Goal: Information Seeking & Learning: Learn about a topic

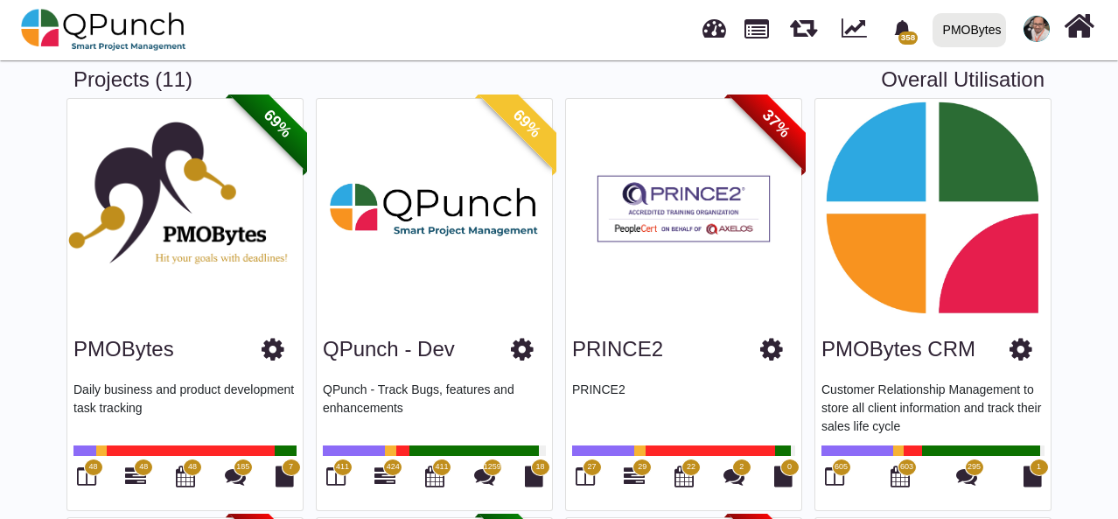
scroll to position [263, 0]
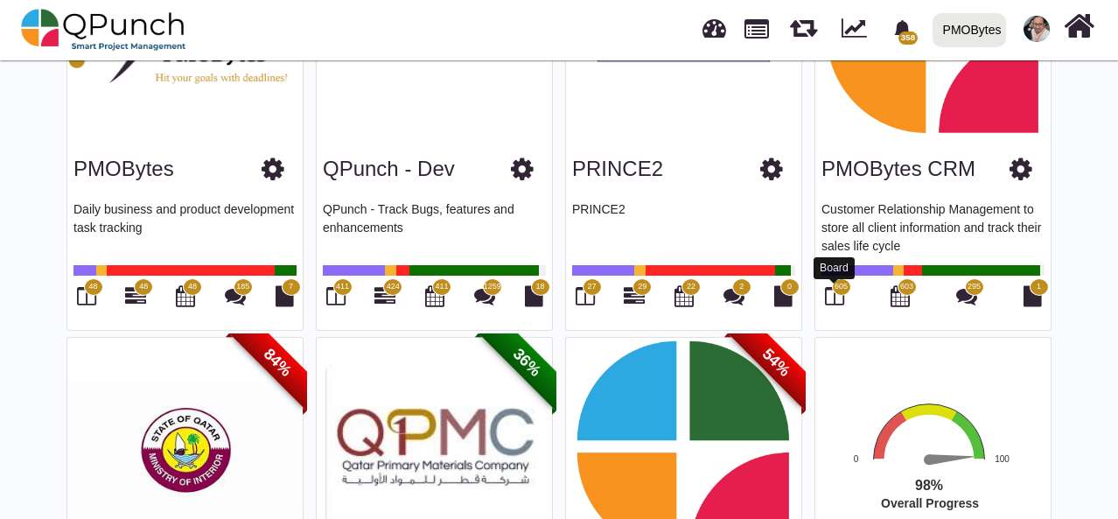
click at [831, 290] on icon at bounding box center [834, 295] width 19 height 21
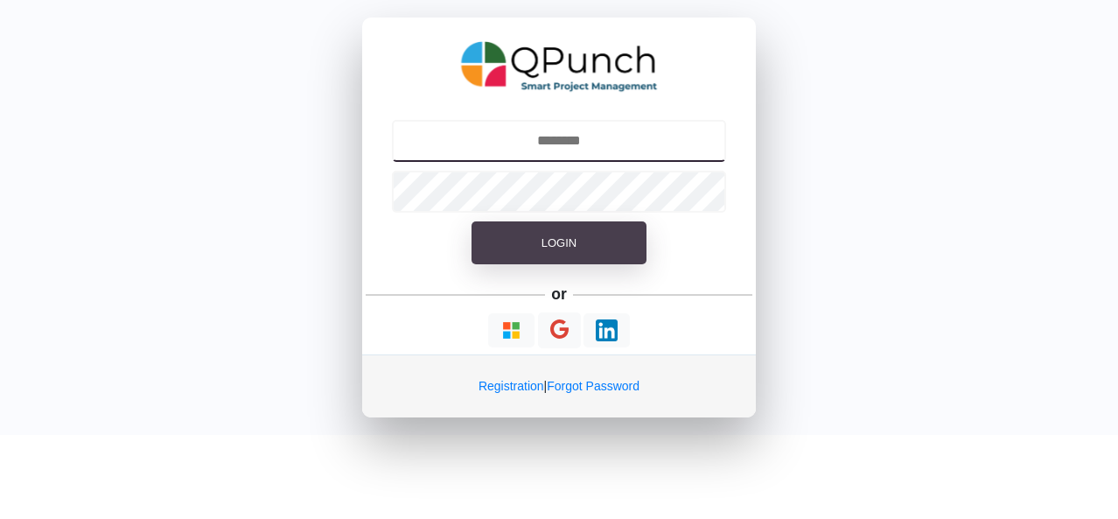
type input "**********"
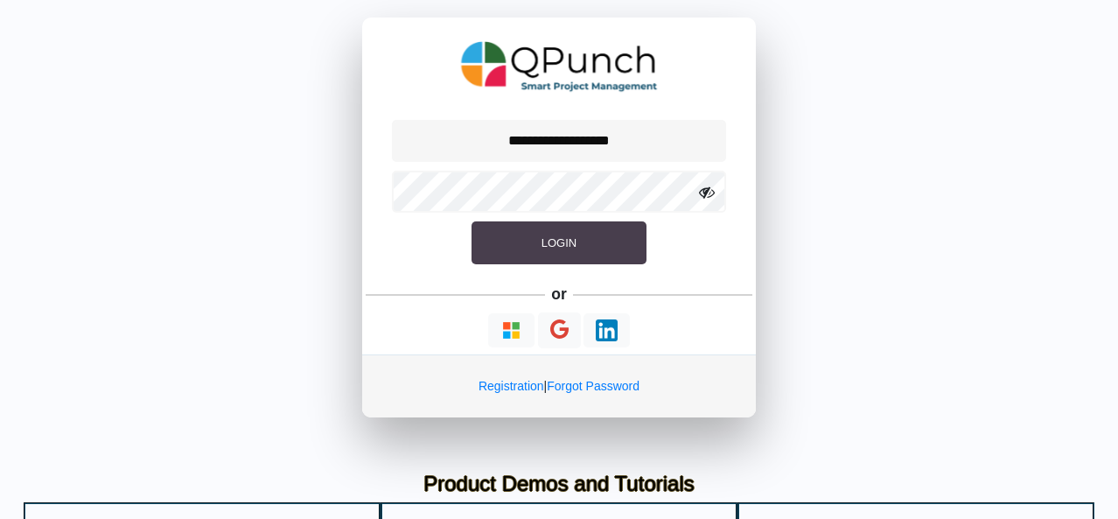
click at [586, 257] on button "Login" at bounding box center [559, 243] width 175 height 44
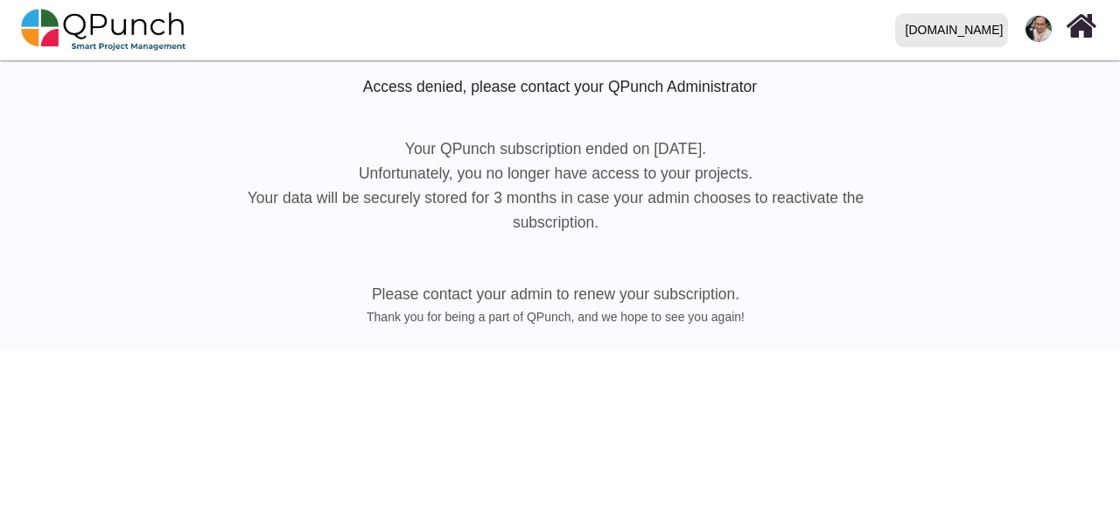
click at [969, 32] on div "[DOMAIN_NAME]" at bounding box center [955, 30] width 98 height 31
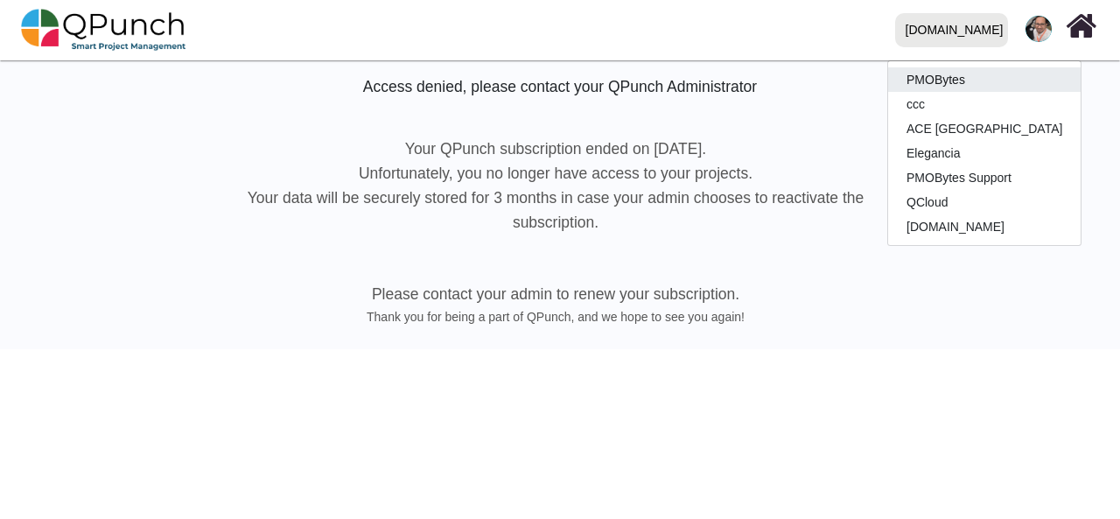
click at [967, 83] on link "PMOBytes" at bounding box center [984, 79] width 193 height 25
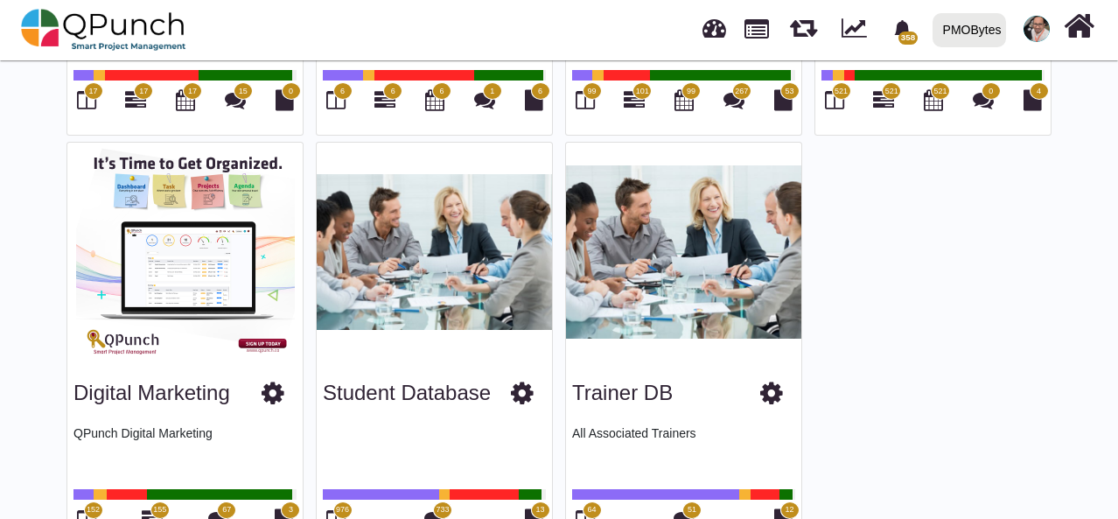
scroll to position [938, 0]
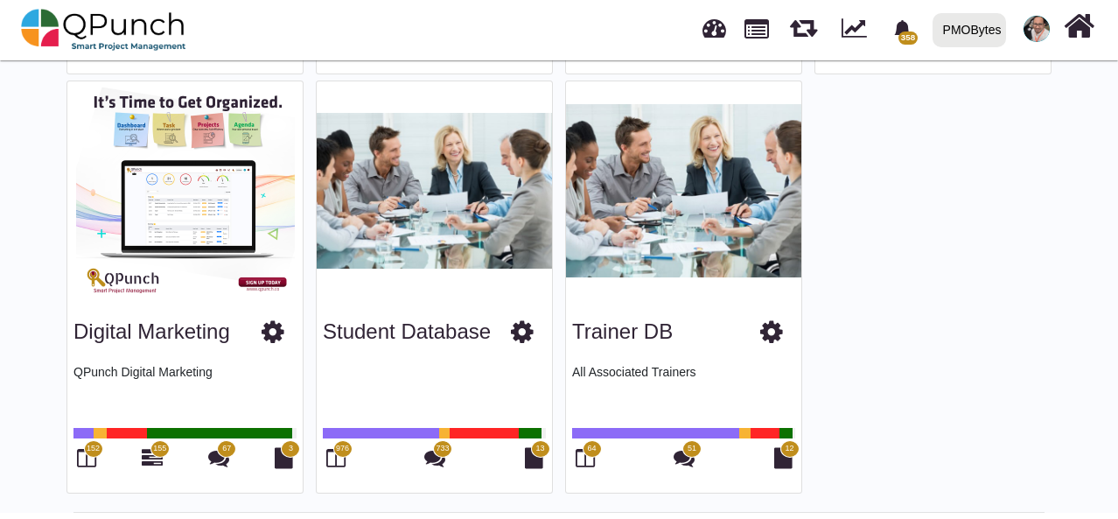
click at [340, 448] on span "976" at bounding box center [342, 449] width 13 height 12
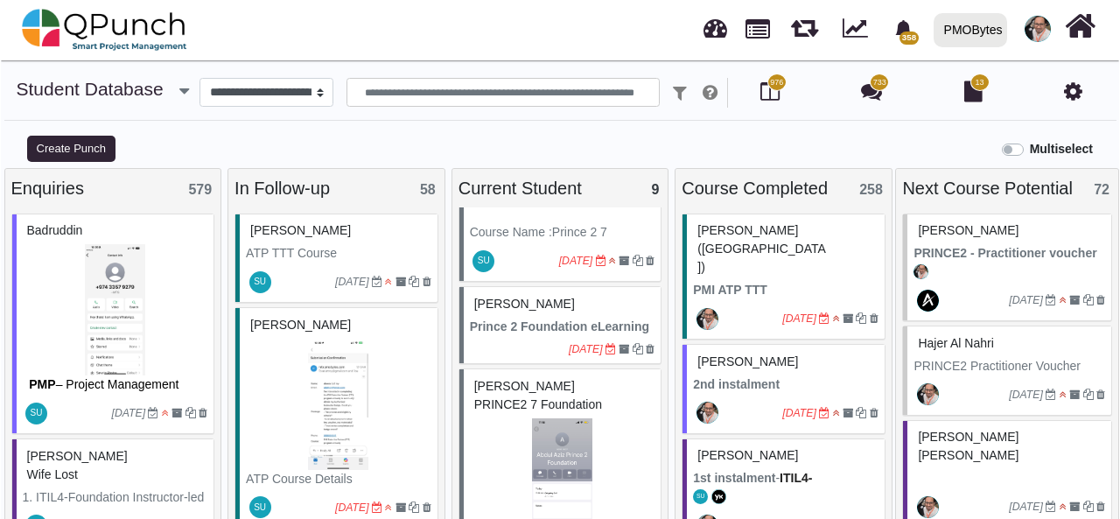
scroll to position [175, 0]
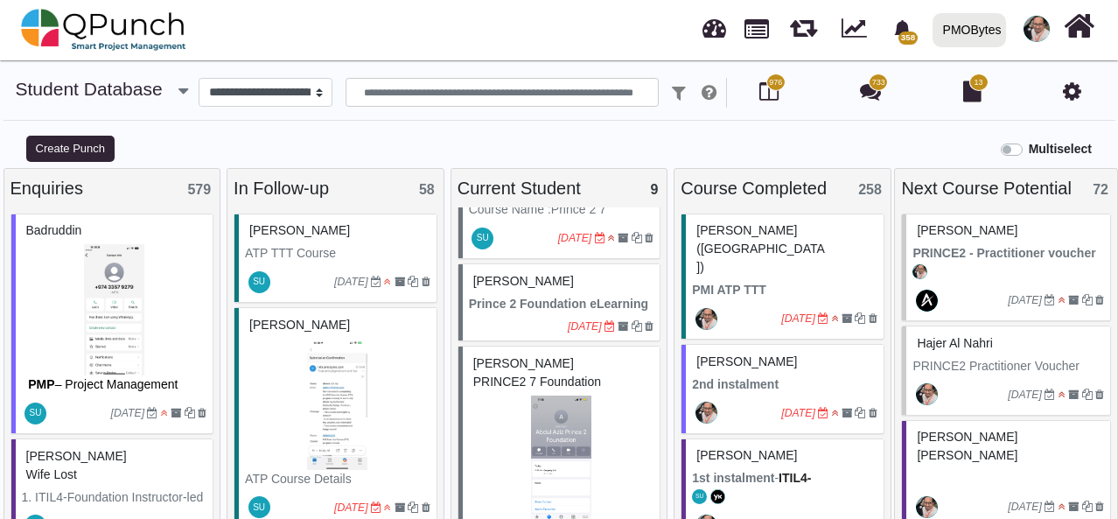
click at [620, 388] on div "Abdul Aziz PRINCE2 7 Foundation" at bounding box center [562, 373] width 186 height 46
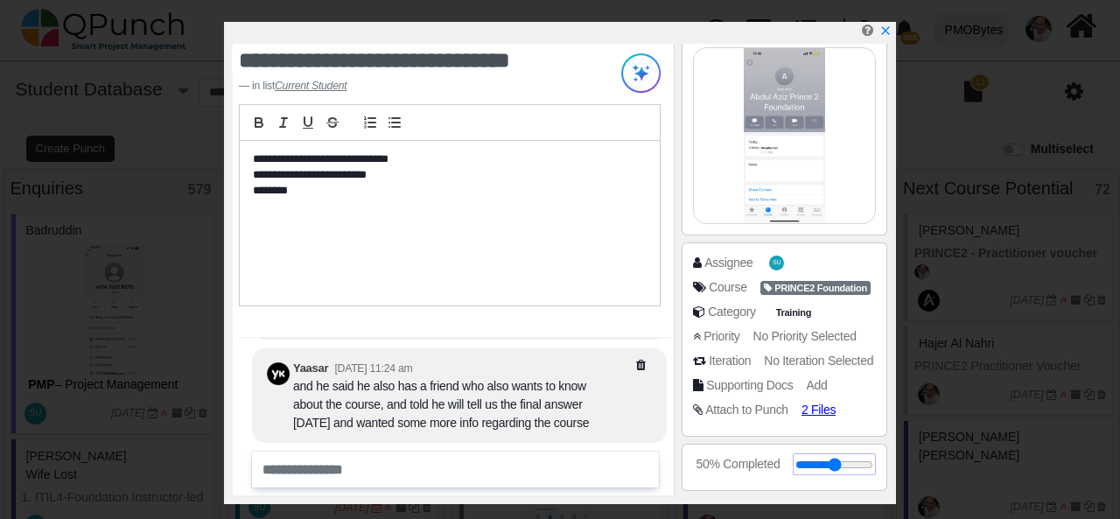
scroll to position [263, 0]
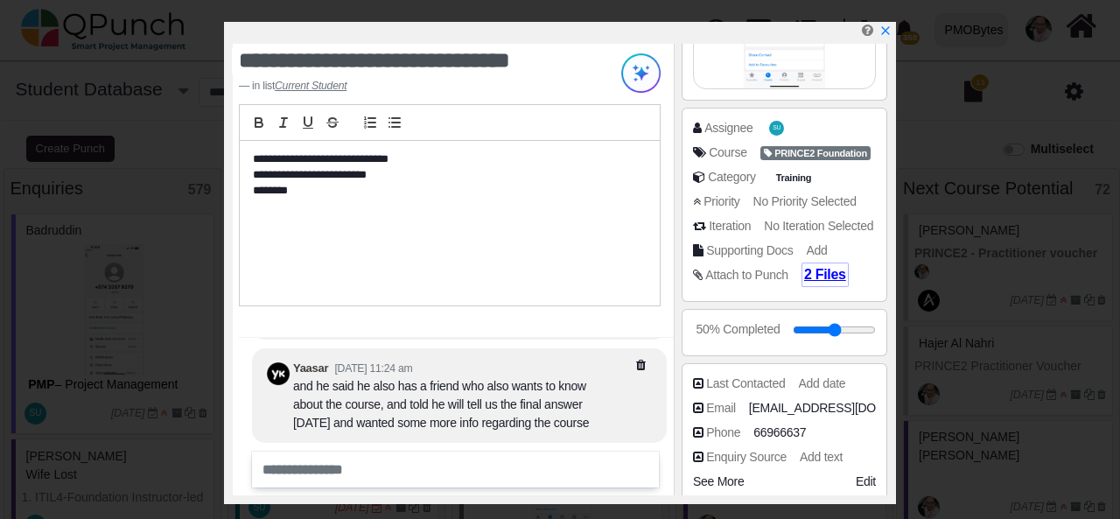
click at [817, 276] on span "2 Files" at bounding box center [825, 274] width 42 height 15
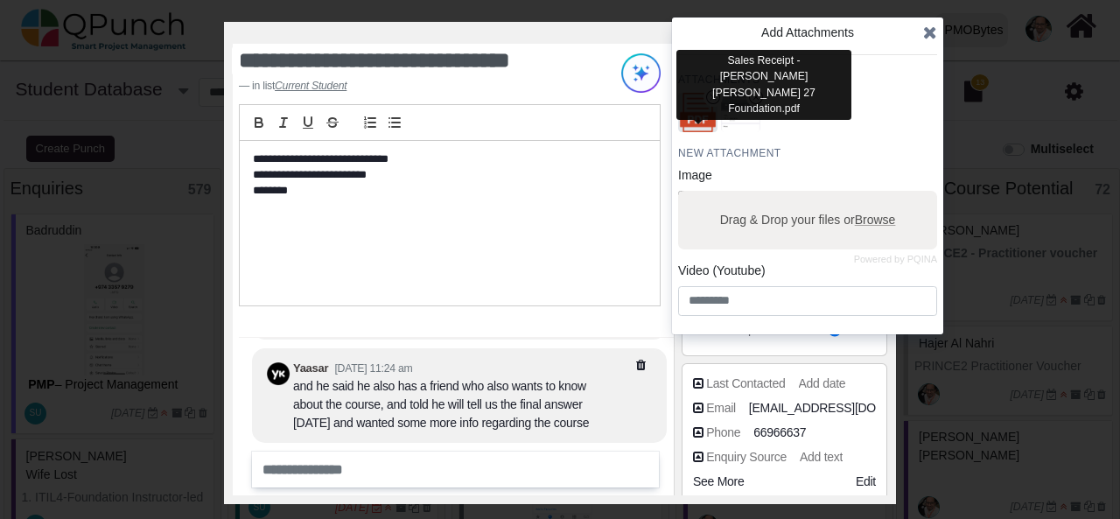
click at [695, 116] on img "button" at bounding box center [699, 113] width 46 height 46
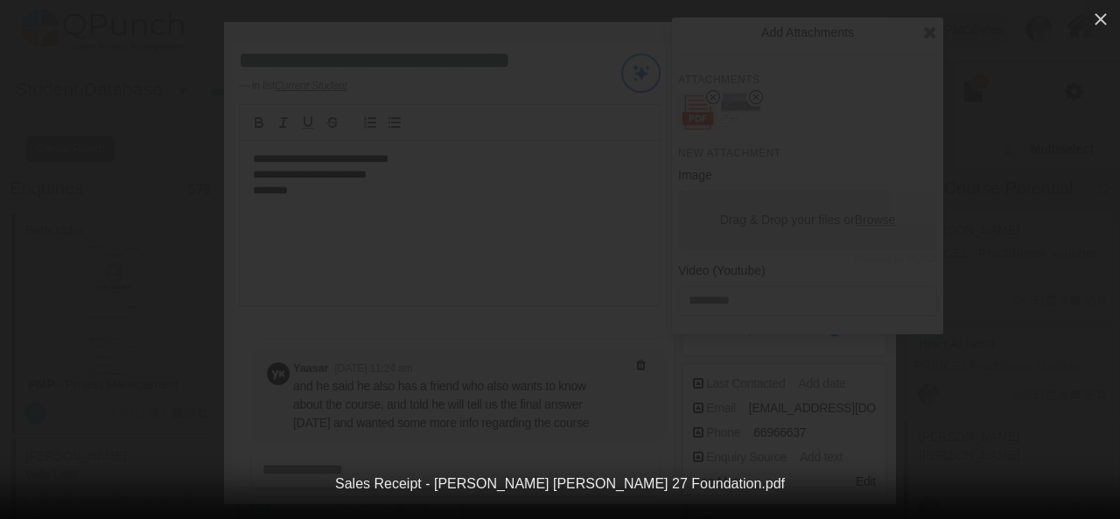
click at [1069, 32] on div "Sales Receipt - Abdul Aziz Khalid Prince 27 Foundation.pdf" at bounding box center [560, 259] width 1120 height 519
click at [1101, 22] on icon "button" at bounding box center [1100, 19] width 21 height 21
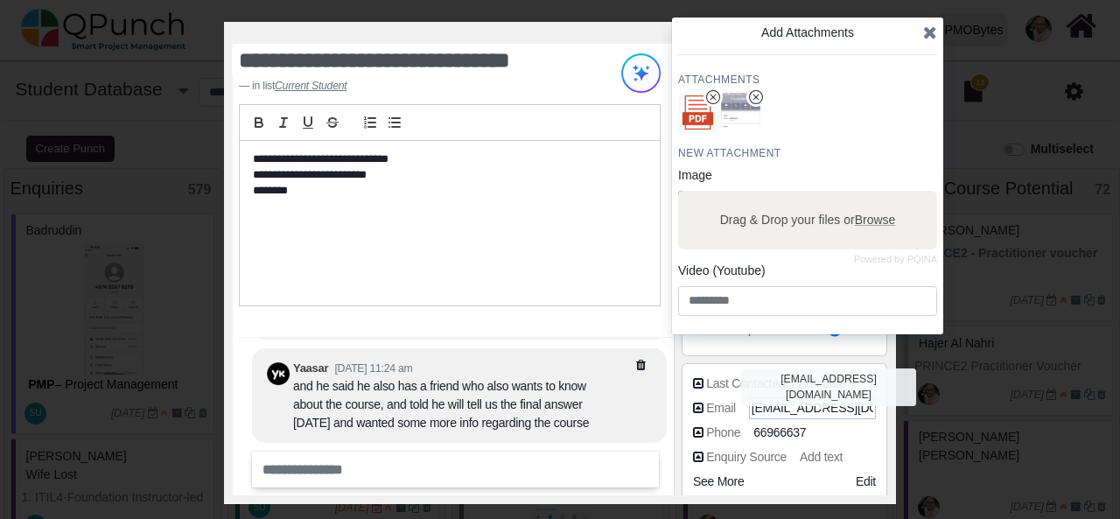
click at [830, 403] on span "abdul3ziz-q6r@hotmail.com" at bounding box center [852, 408] width 200 height 18
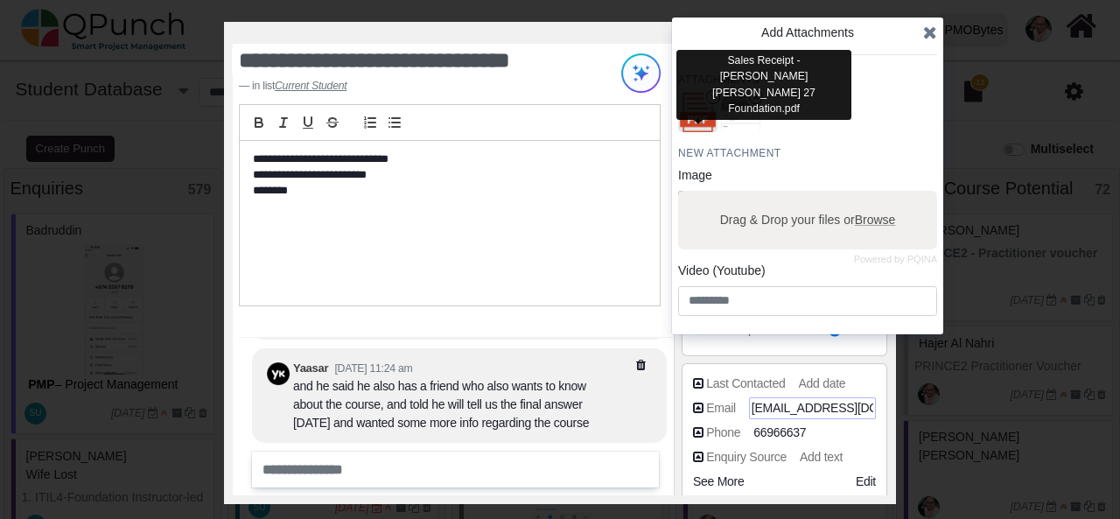
click at [702, 122] on img "button" at bounding box center [699, 113] width 46 height 46
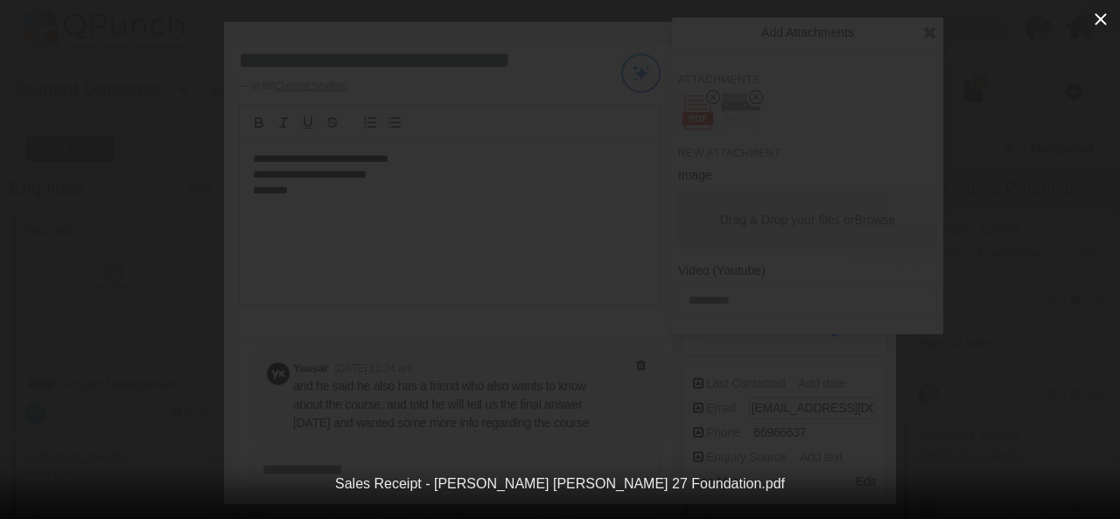
click at [1097, 17] on icon "button" at bounding box center [1100, 19] width 21 height 21
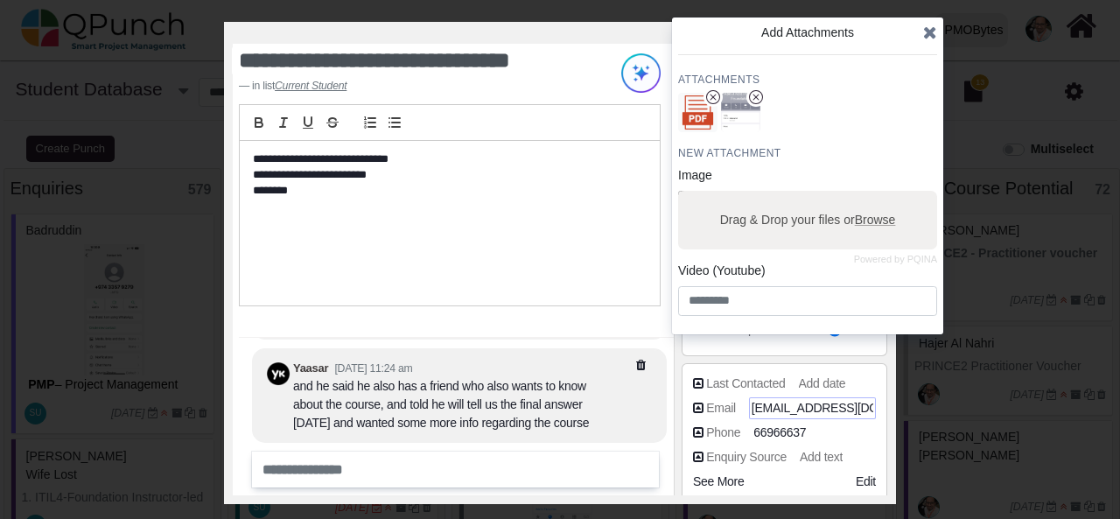
click at [794, 412] on span "abdul3ziz-q6r@hotmail.com" at bounding box center [852, 408] width 200 height 18
click at [789, 432] on span "66966637" at bounding box center [782, 433] width 53 height 18
click at [704, 126] on img "button" at bounding box center [699, 113] width 46 height 46
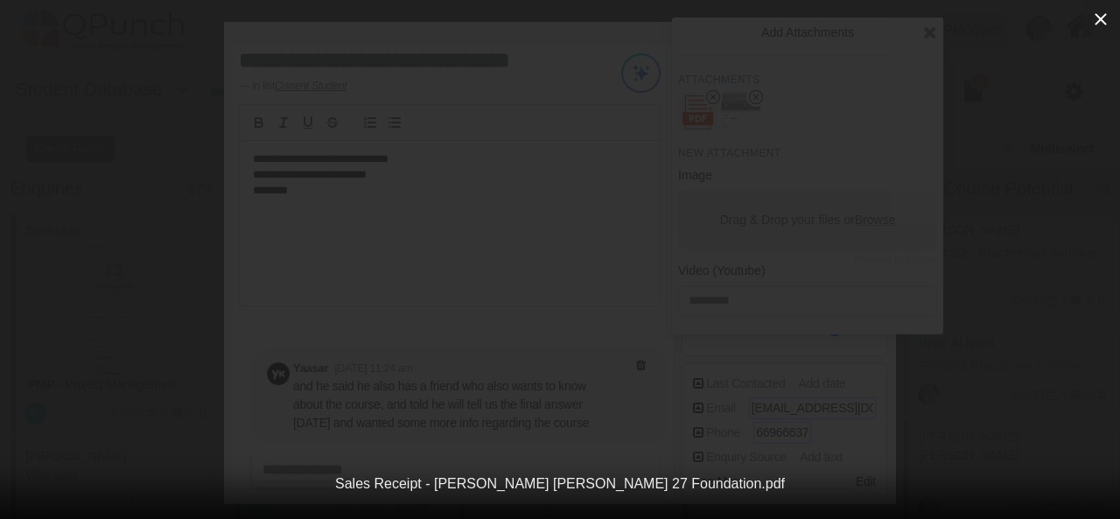
click at [1100, 17] on icon "button" at bounding box center [1100, 19] width 21 height 21
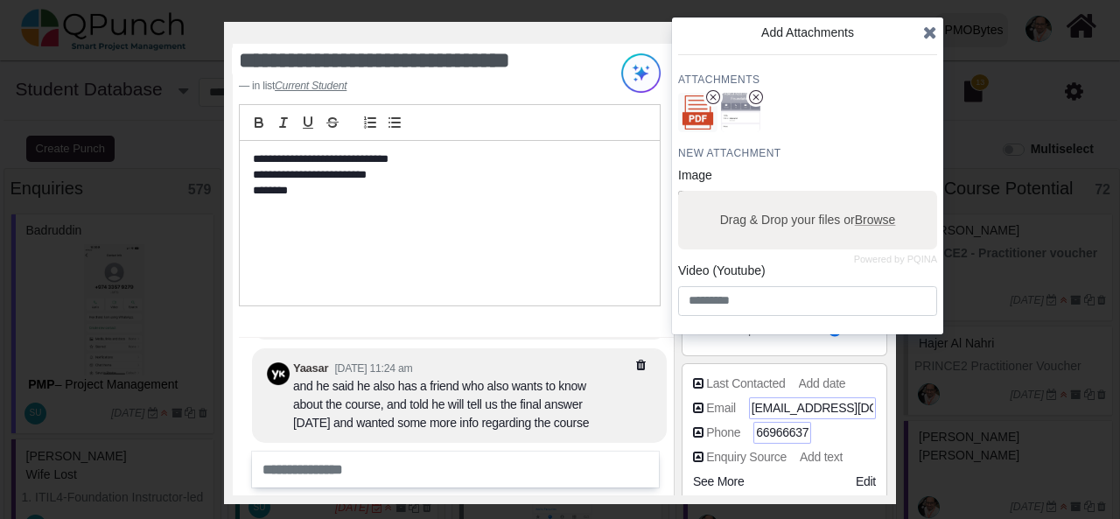
click at [934, 31] on icon at bounding box center [930, 33] width 14 height 18
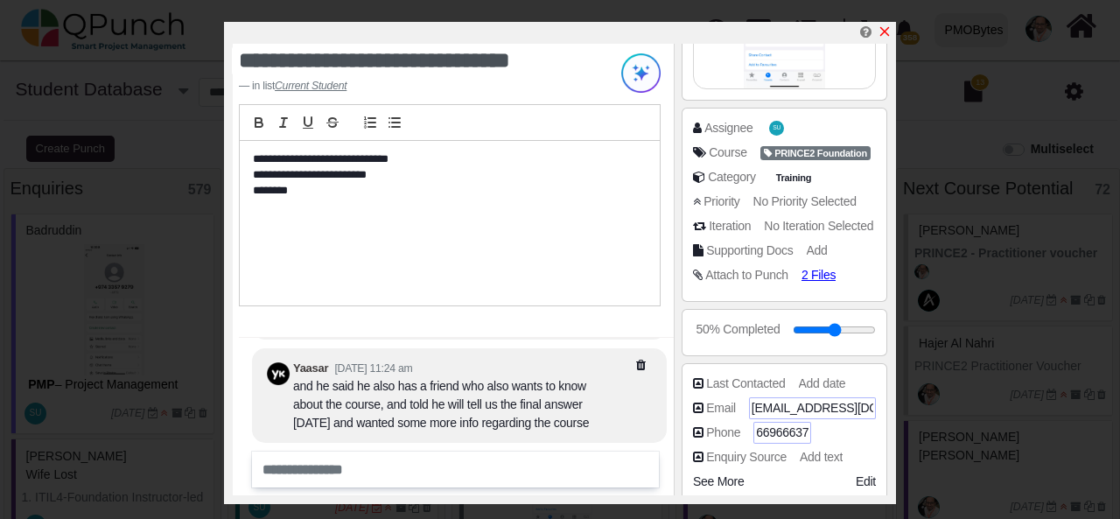
click at [887, 34] on icon "x" at bounding box center [885, 32] width 14 height 14
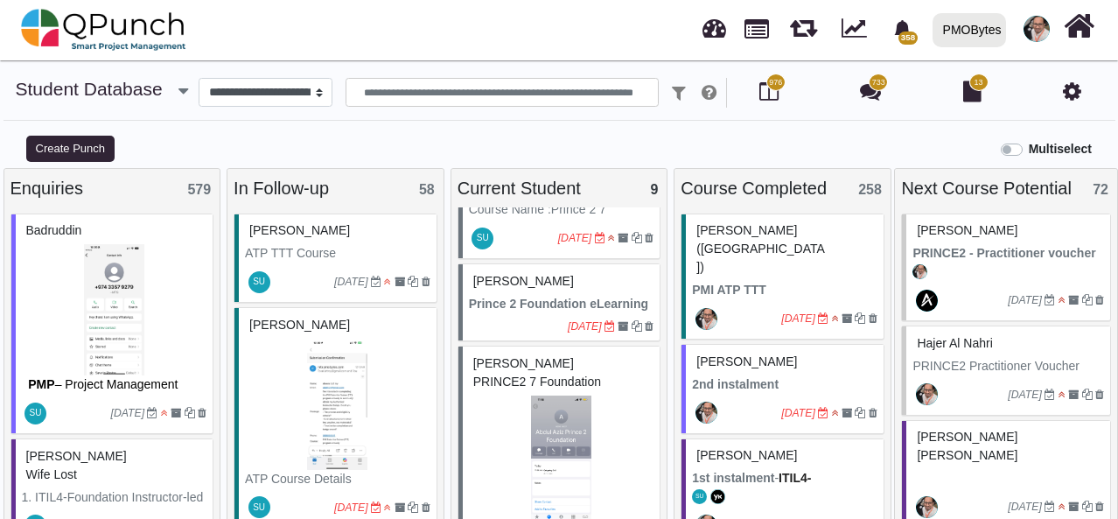
click at [575, 290] on div "Njoud Alsubaey" at bounding box center [562, 281] width 186 height 27
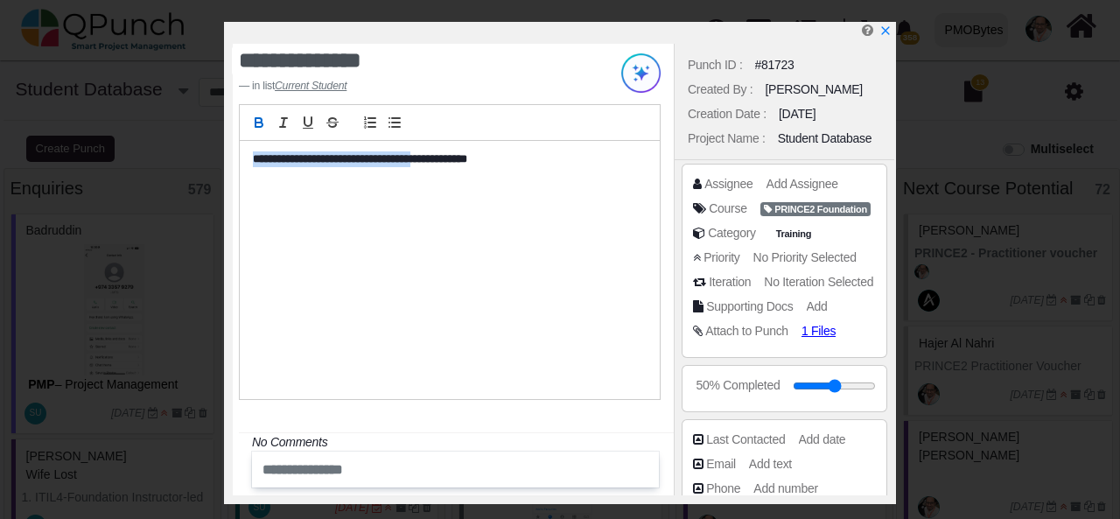
drag, startPoint x: 248, startPoint y: 155, endPoint x: 450, endPoint y: 157, distance: 202.2
click at [450, 157] on div "**********" at bounding box center [450, 270] width 420 height 259
copy strong "**********"
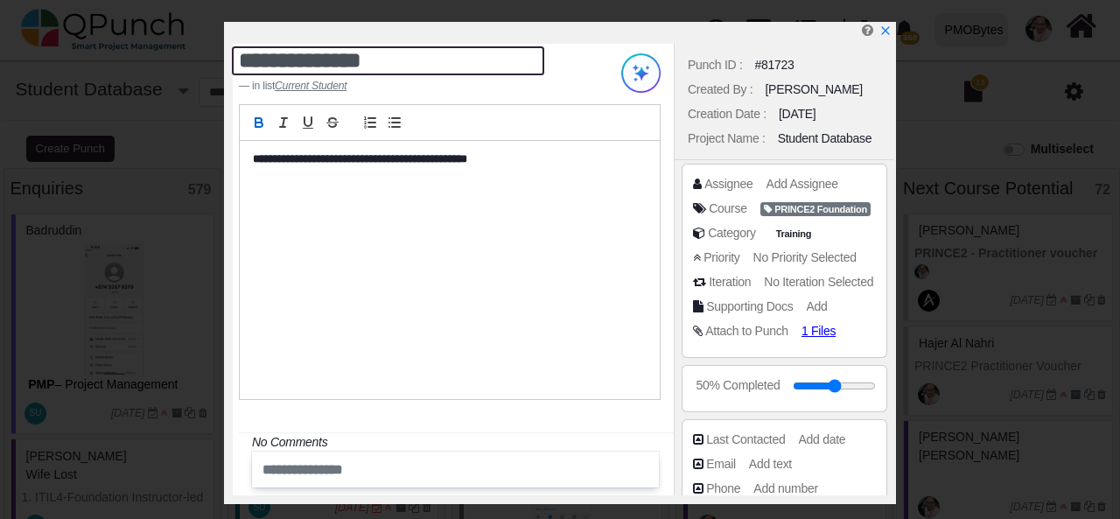
drag, startPoint x: 406, startPoint y: 57, endPoint x: 229, endPoint y: 60, distance: 176.8
click at [229, 60] on div "**********" at bounding box center [413, 72] width 374 height 44
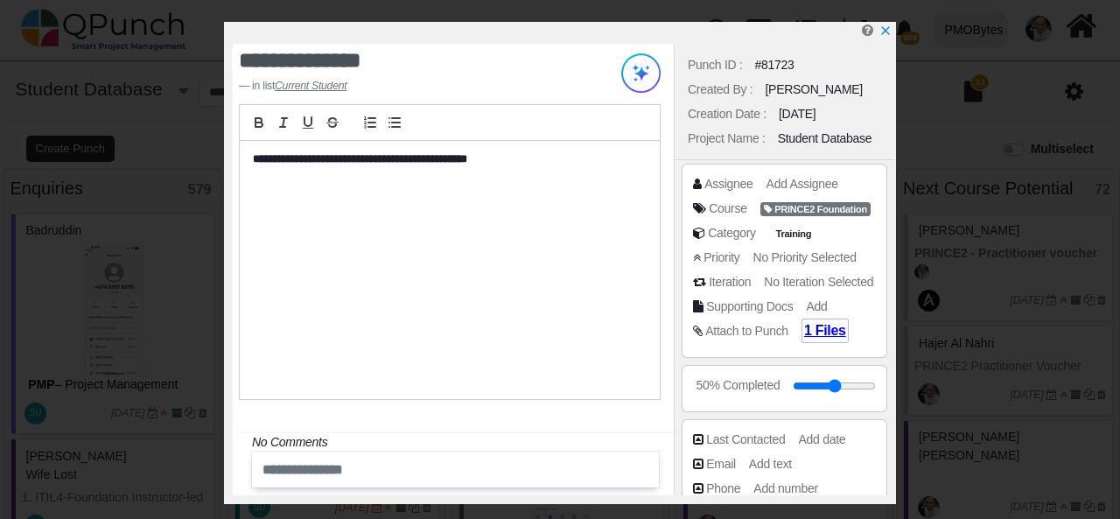
click at [802, 326] on div "1 Files" at bounding box center [825, 331] width 47 height 25
click at [815, 333] on span "1 Files" at bounding box center [825, 330] width 42 height 15
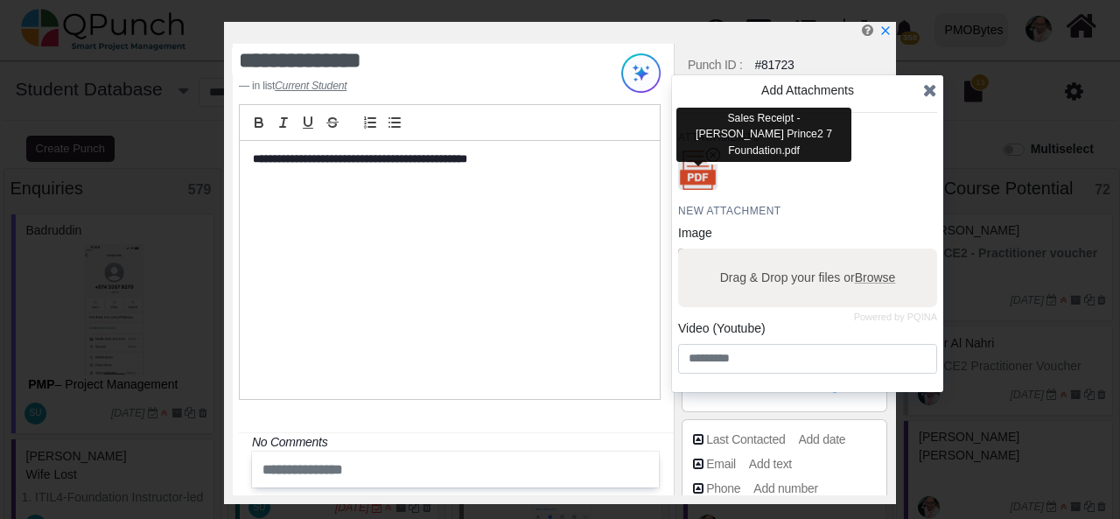
click at [709, 187] on img "button" at bounding box center [699, 171] width 46 height 46
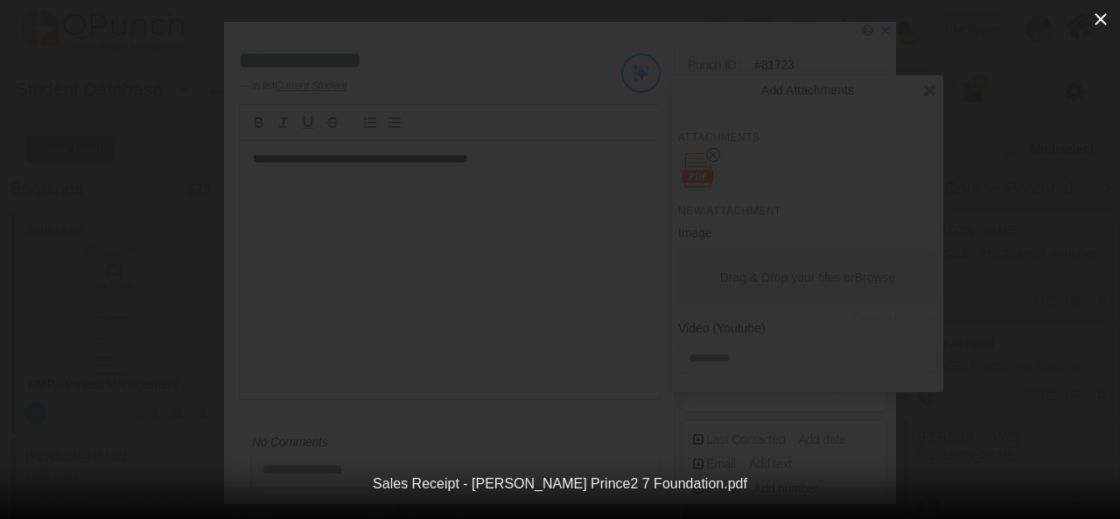
click at [1097, 20] on icon "button" at bounding box center [1100, 19] width 21 height 21
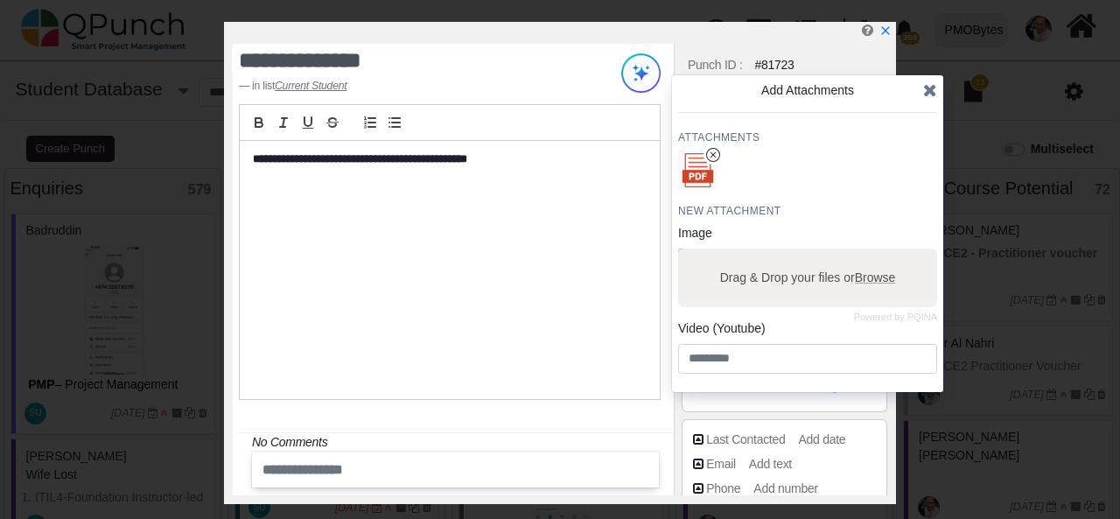
click at [931, 88] on icon at bounding box center [930, 90] width 14 height 18
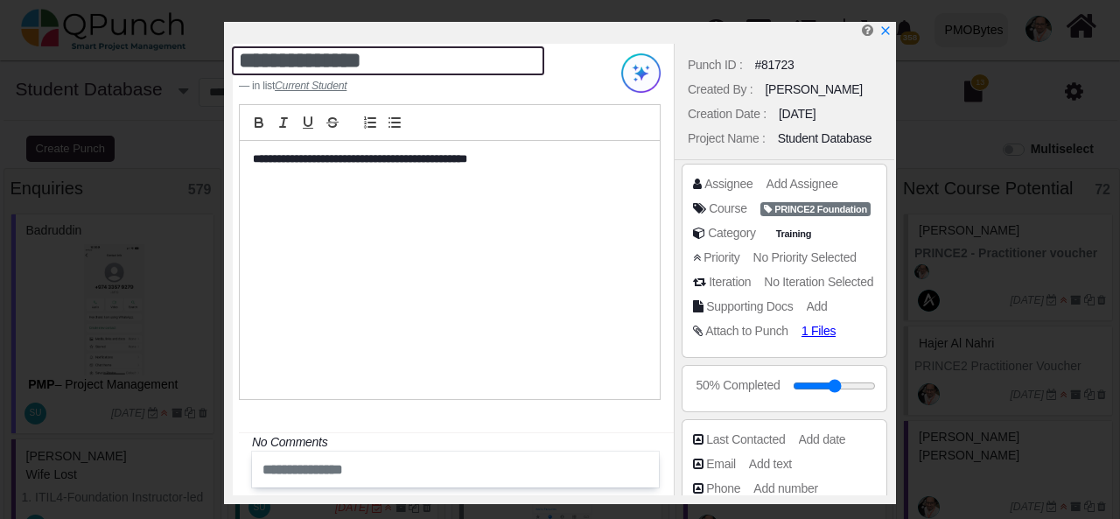
drag, startPoint x: 242, startPoint y: 60, endPoint x: 298, endPoint y: 60, distance: 55.1
click at [298, 60] on textarea "**********" at bounding box center [388, 60] width 312 height 29
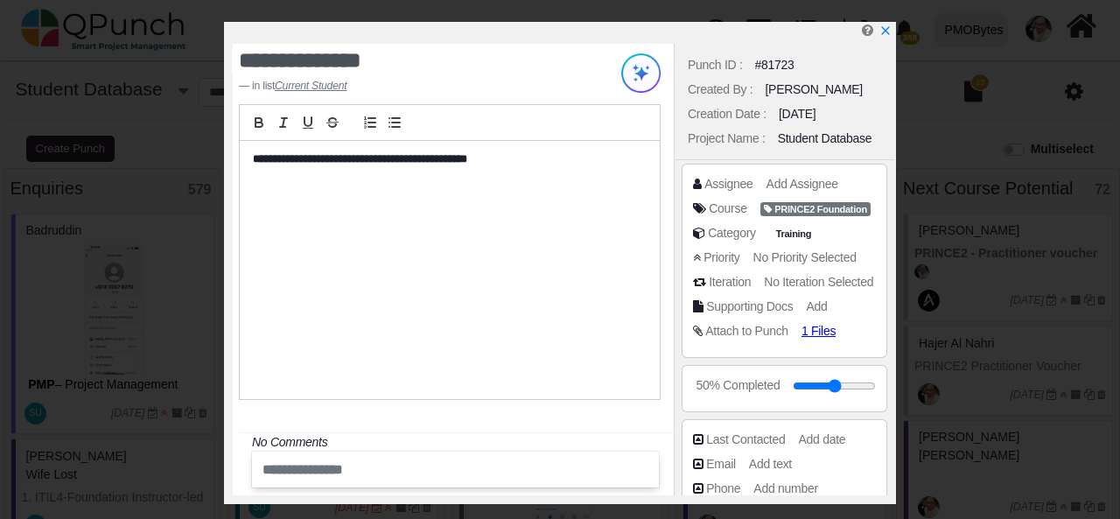
click at [627, 274] on div "**********" at bounding box center [450, 270] width 420 height 259
click at [816, 332] on span "1 Files" at bounding box center [825, 330] width 42 height 15
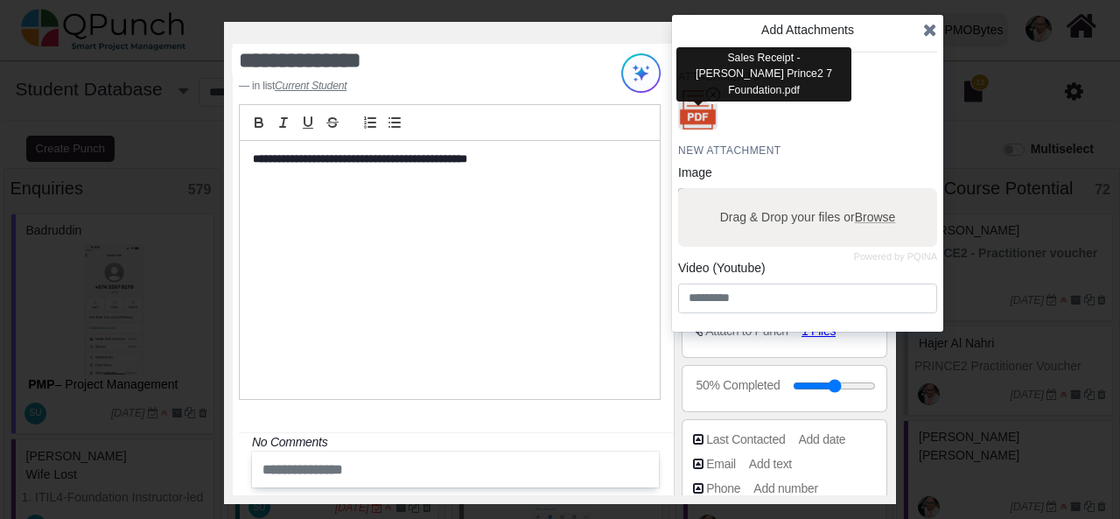
click at [707, 129] on img "button" at bounding box center [699, 111] width 46 height 46
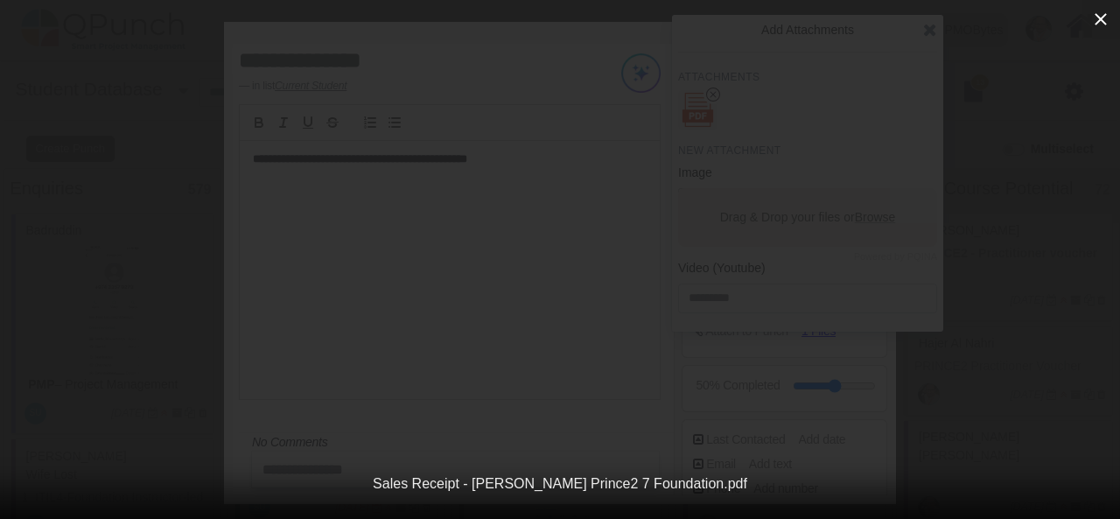
click at [1104, 20] on icon "button" at bounding box center [1100, 19] width 21 height 21
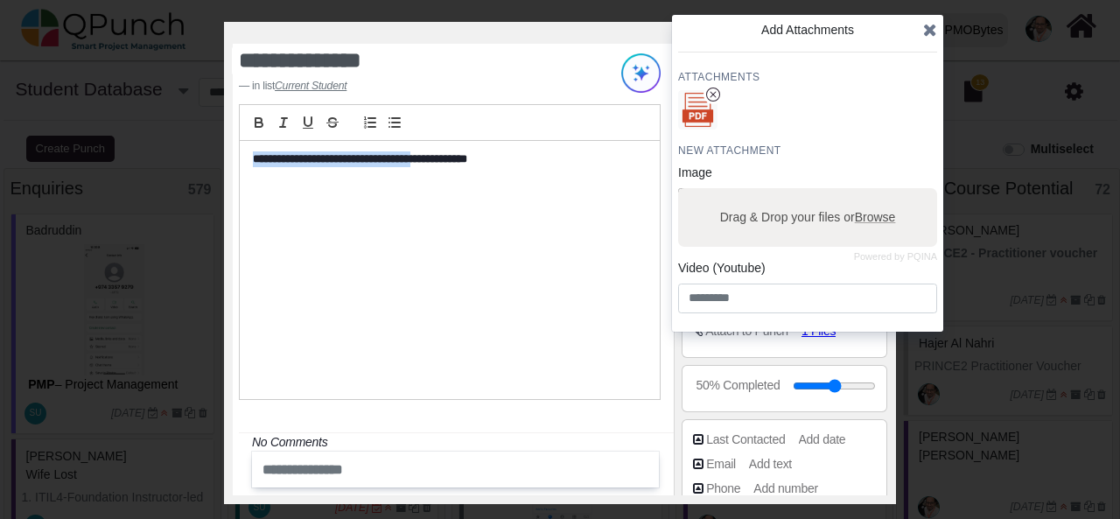
drag, startPoint x: 251, startPoint y: 156, endPoint x: 449, endPoint y: 159, distance: 197.8
click at [449, 159] on div "**********" at bounding box center [450, 270] width 420 height 259
copy strong "**********"
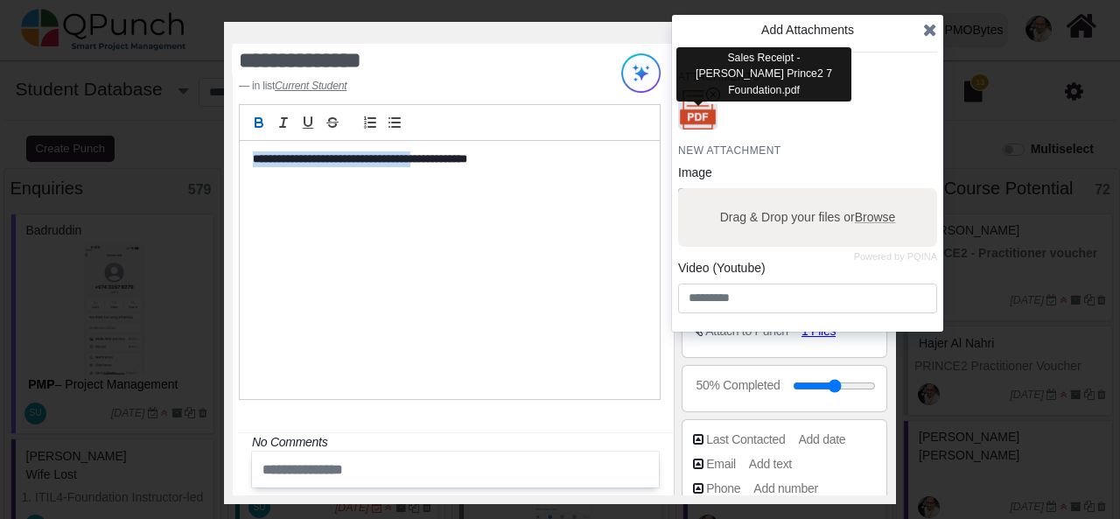
click at [714, 127] on img "button" at bounding box center [699, 111] width 46 height 46
